Goal: Task Accomplishment & Management: Use online tool/utility

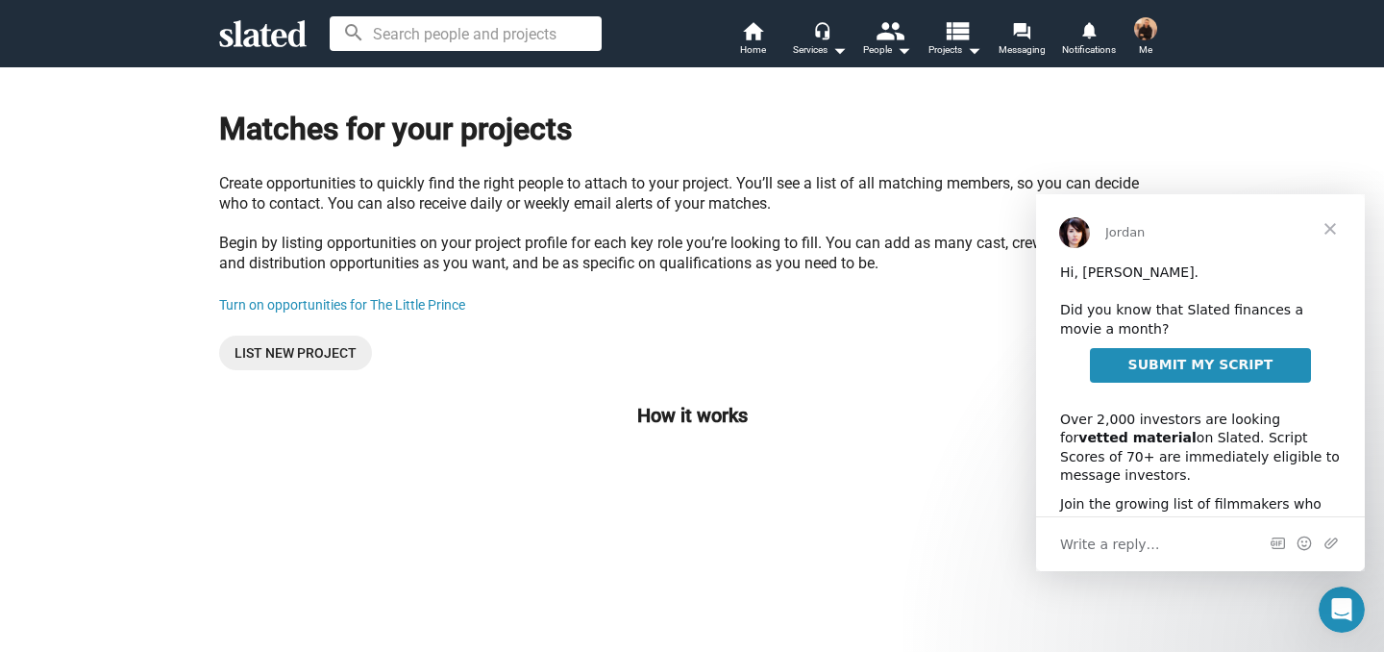
click at [1165, 368] on span "SUBMIT MY SCRIPT" at bounding box center [1201, 364] width 145 height 15
click at [758, 38] on span "Home" at bounding box center [753, 49] width 26 height 23
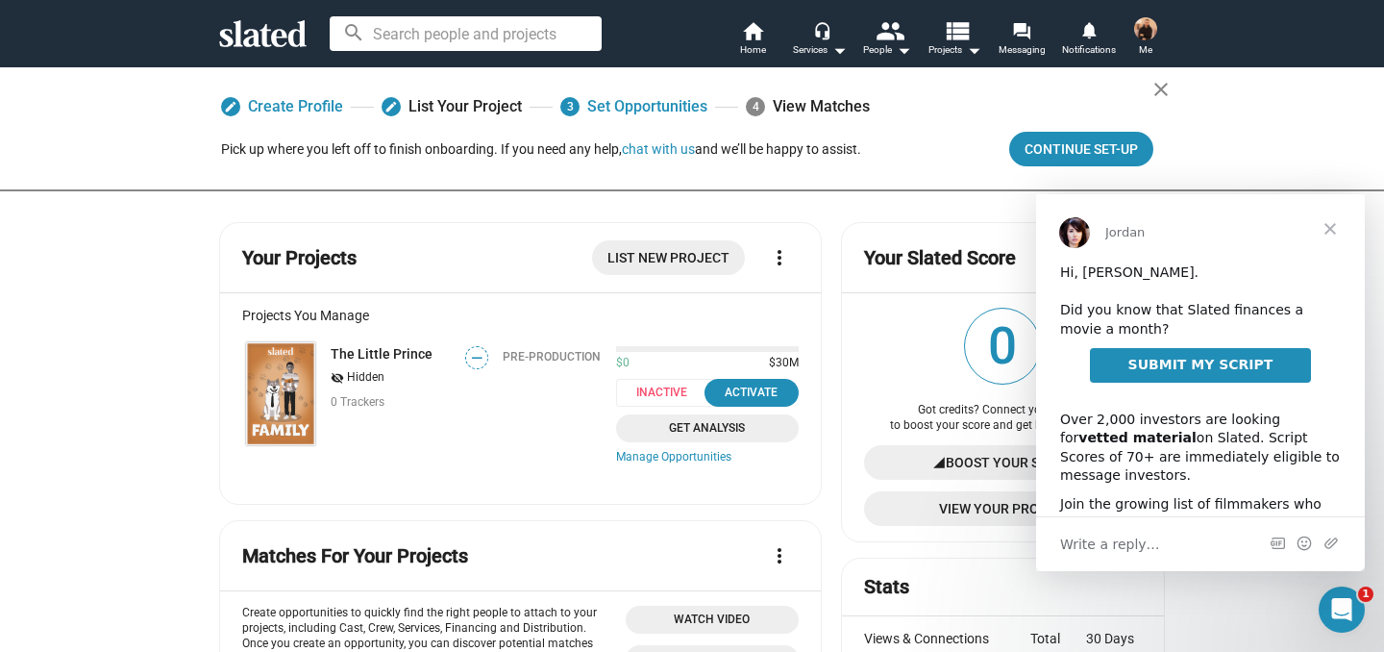
click at [1331, 233] on span "Close" at bounding box center [1330, 228] width 69 height 69
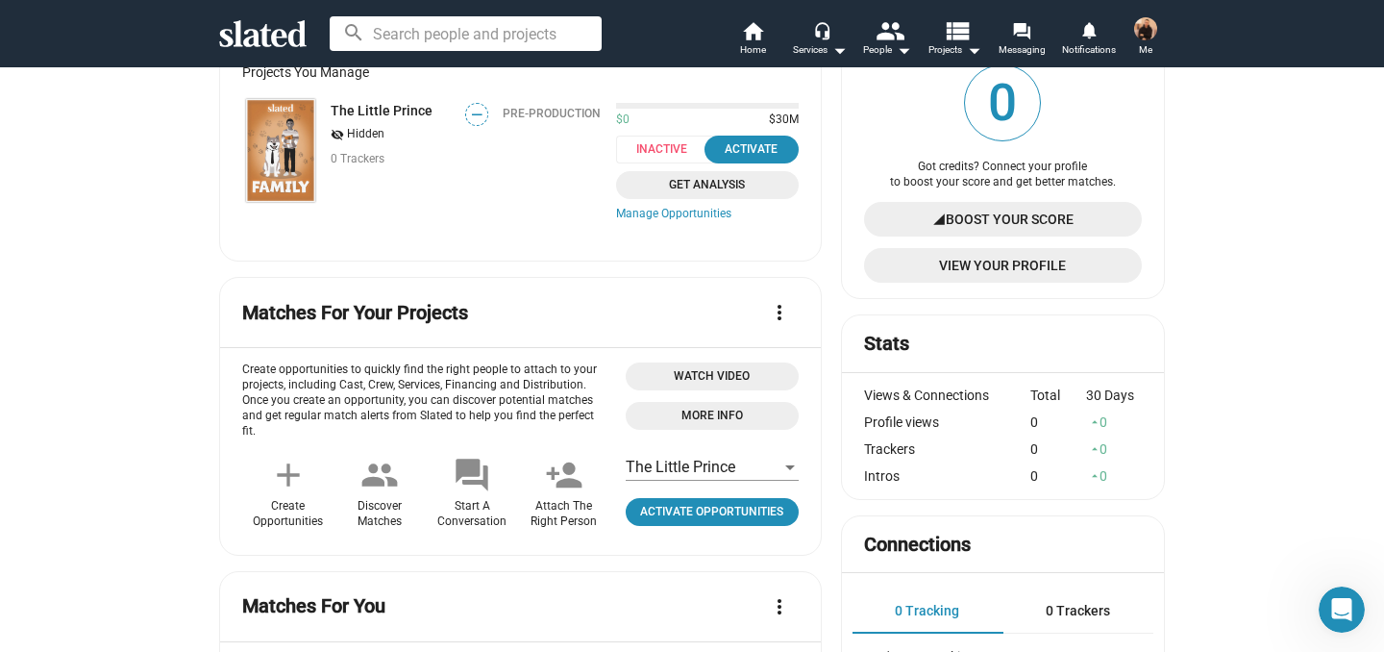
scroll to position [255, 0]
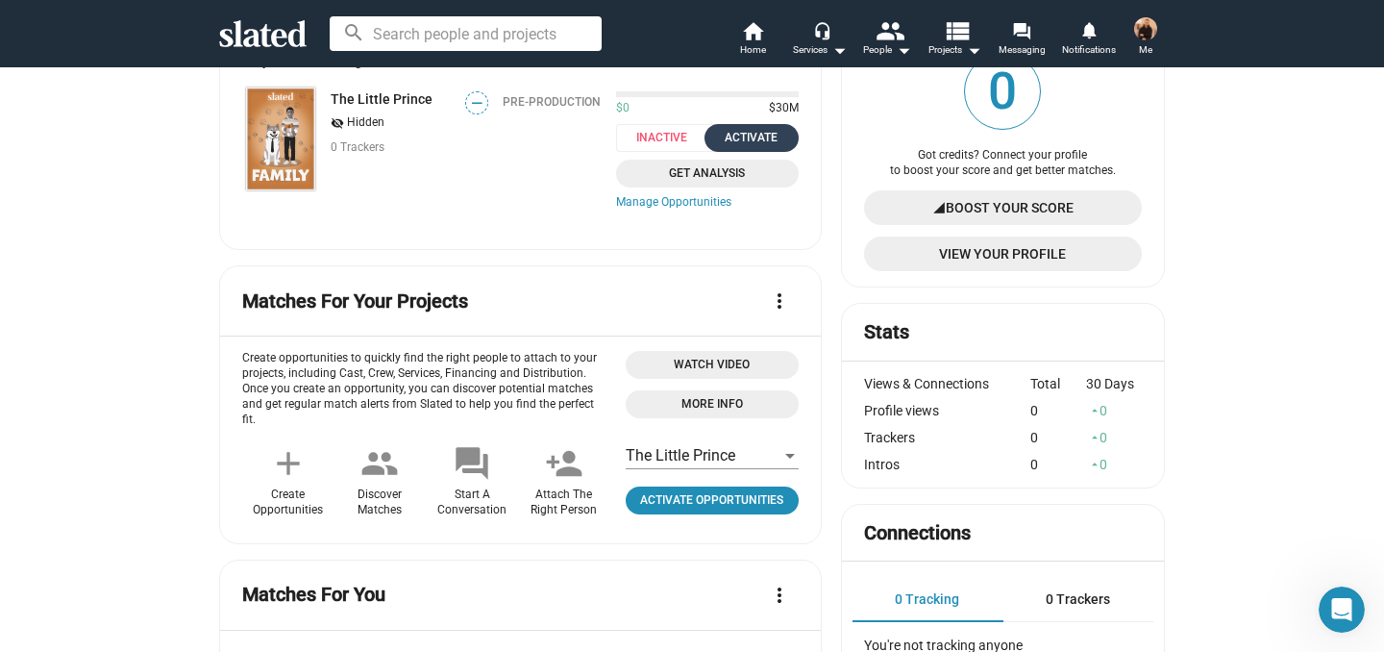
click at [762, 135] on div "Activate" at bounding box center [751, 138] width 71 height 20
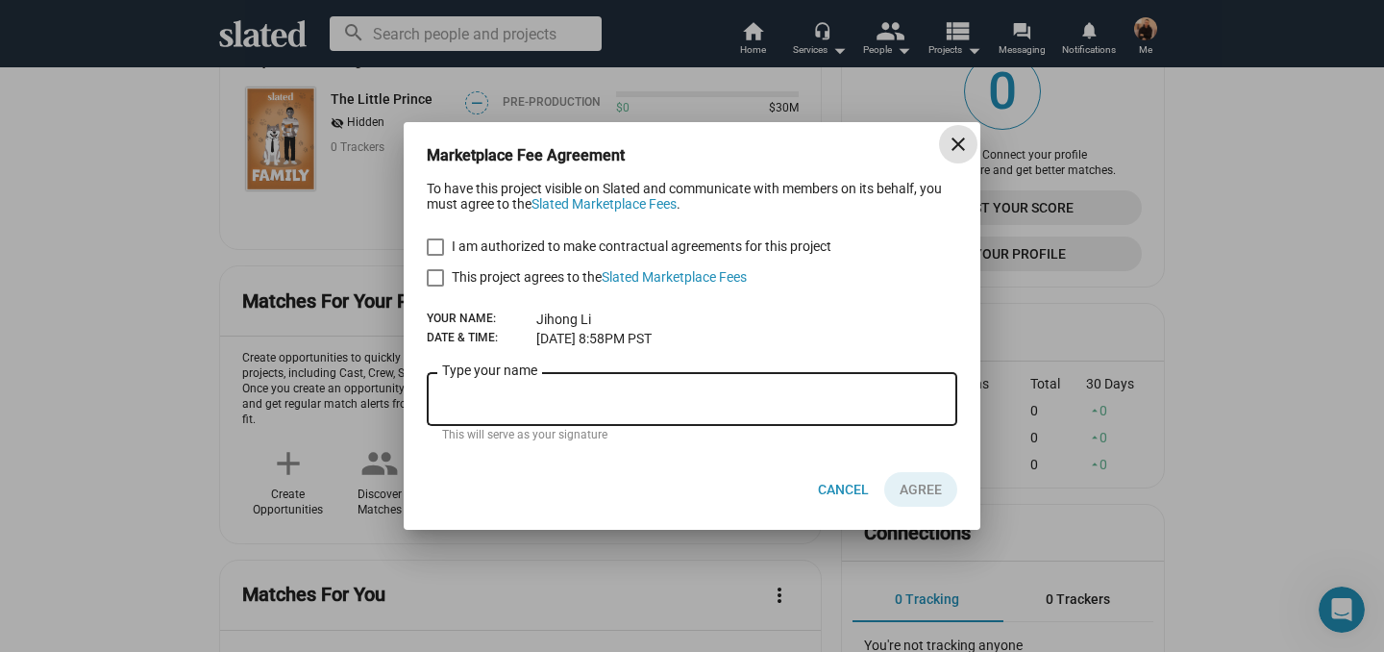
click at [959, 146] on mat-icon "close" at bounding box center [958, 144] width 23 height 23
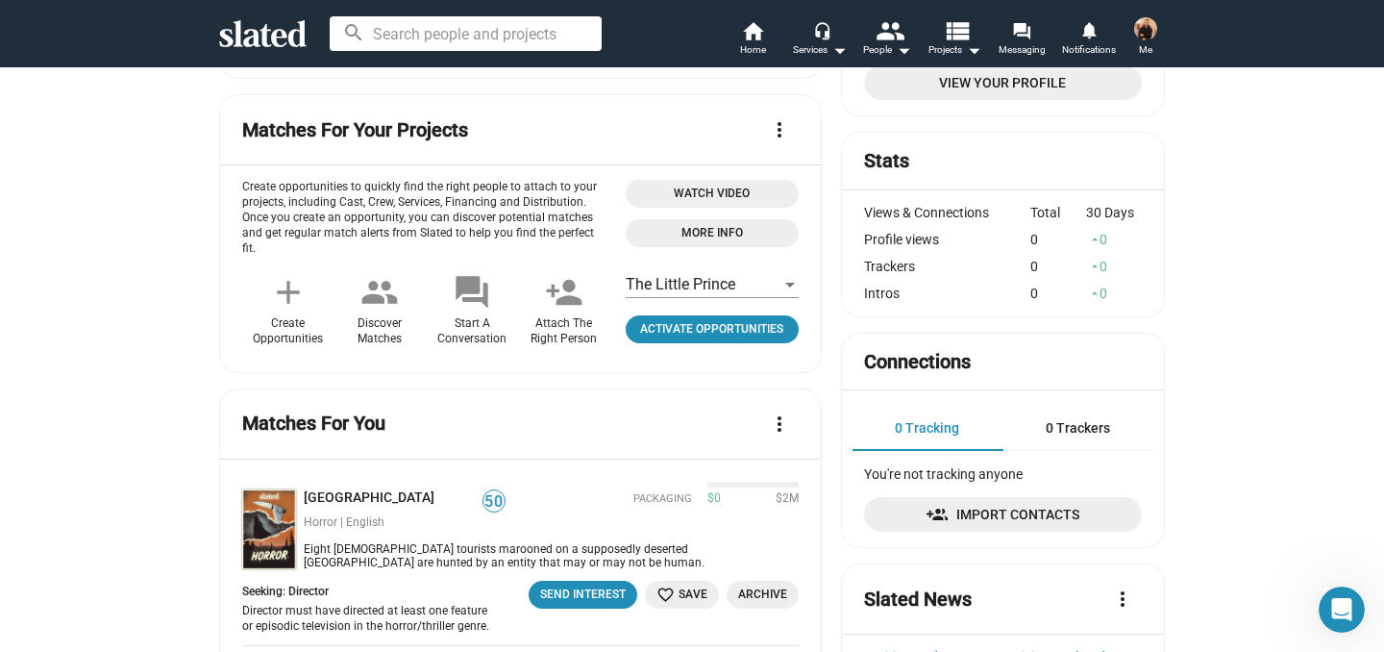
scroll to position [0, 0]
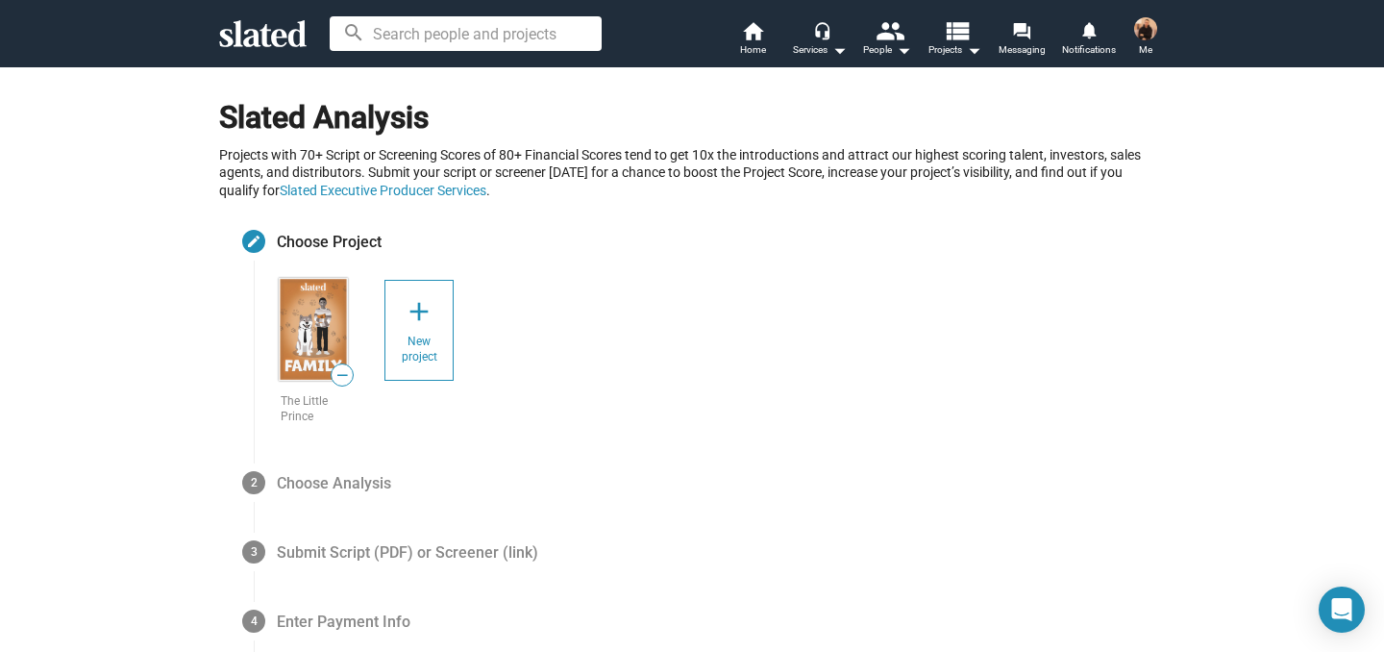
click at [186, 485] on div "Slated Analysis Projects with 70+ Script or Screening Scores of 80+ Financial S…" at bounding box center [692, 453] width 1384 height 774
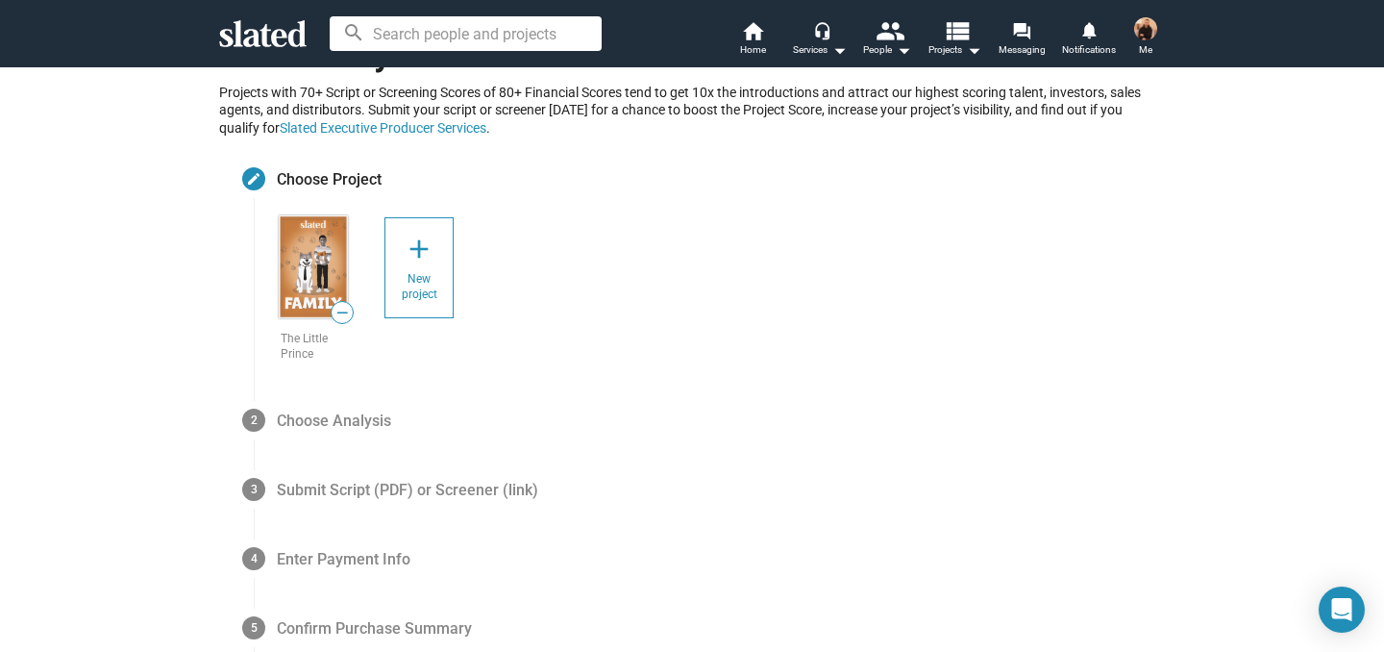
scroll to position [42, 0]
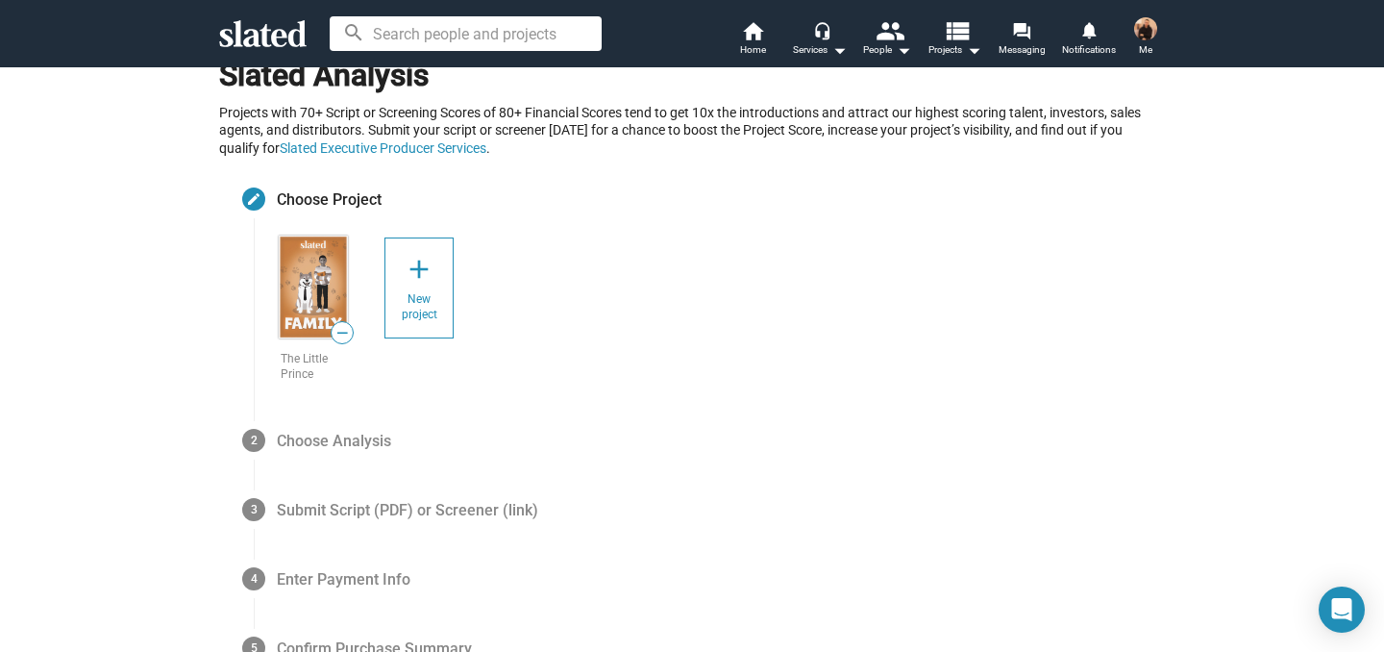
click at [289, 261] on img at bounding box center [313, 287] width 69 height 103
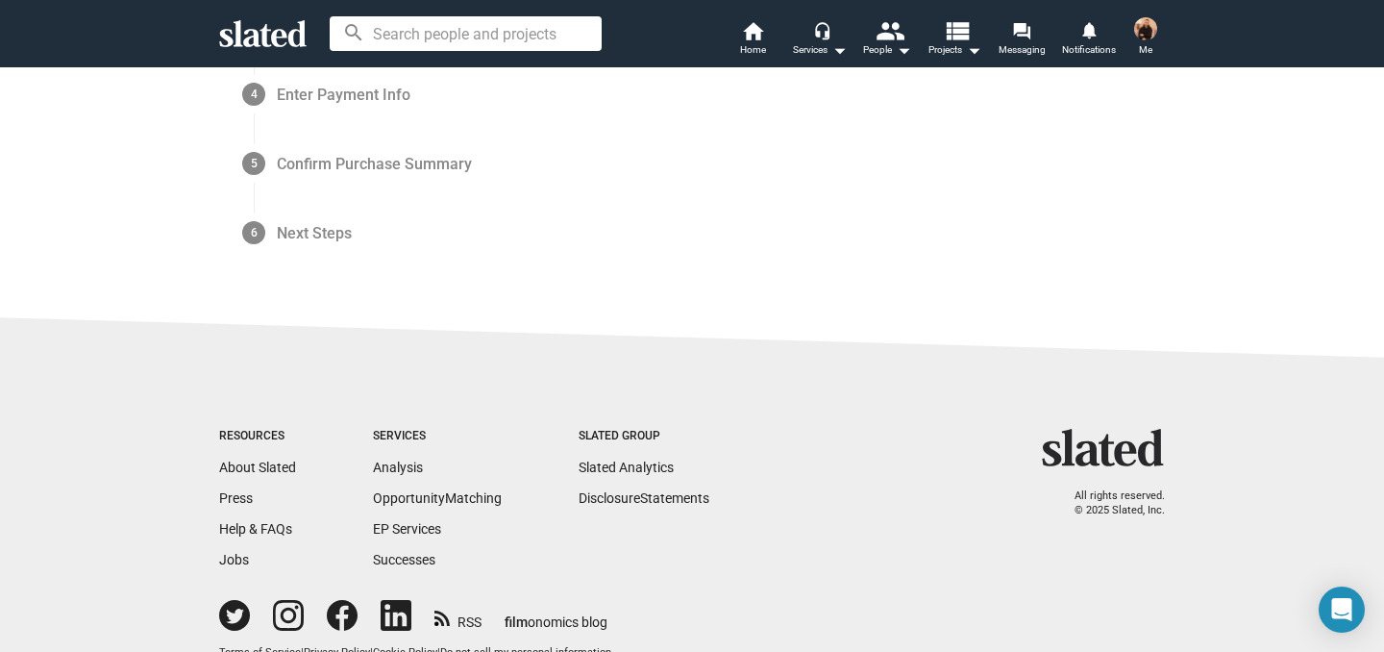
scroll to position [1113, 0]
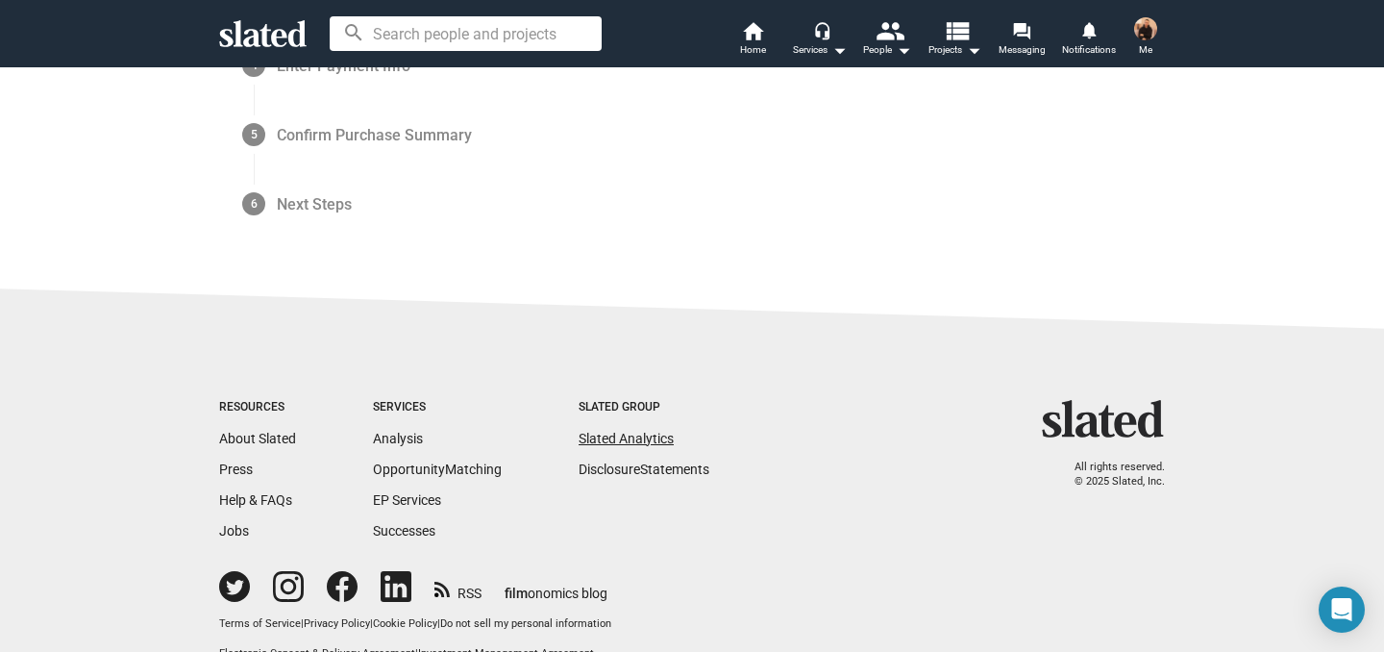
click at [615, 446] on link "Slated Analytics" at bounding box center [626, 438] width 95 height 15
